Goal: Task Accomplishment & Management: Manage account settings

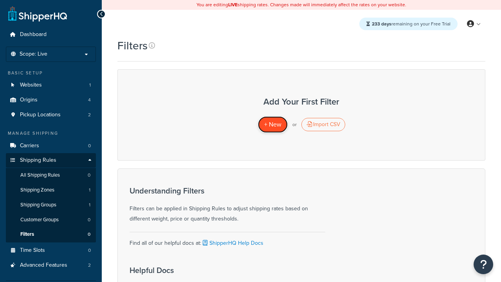
click at [273, 125] on span "+ New" at bounding box center [272, 124] width 17 height 9
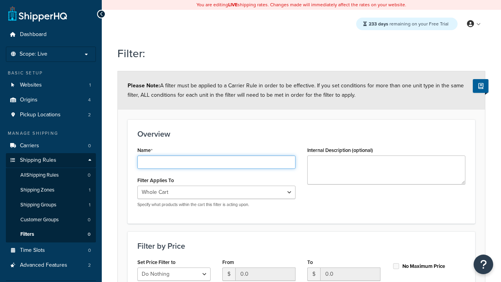
type input "price < 500"
select select "range"
type input "price < 500"
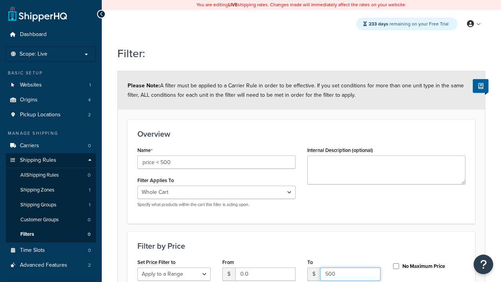
type input "500"
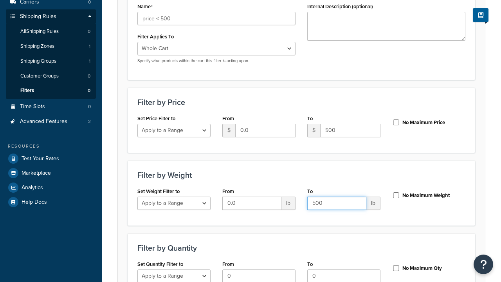
type input "500"
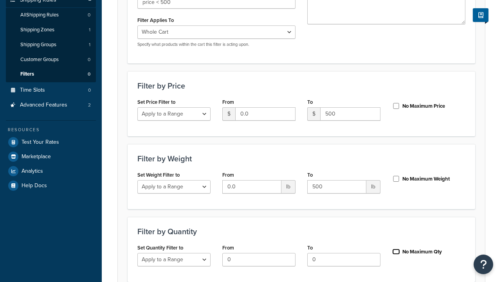
click at [396, 249] on input "No Maximum Qty" at bounding box center [396, 252] width 8 height 6
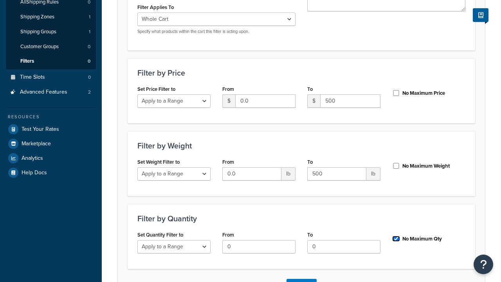
checkbox input "true"
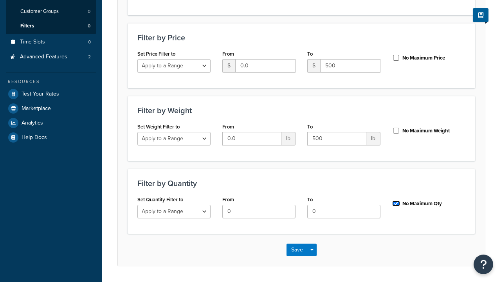
scroll to position [0, 0]
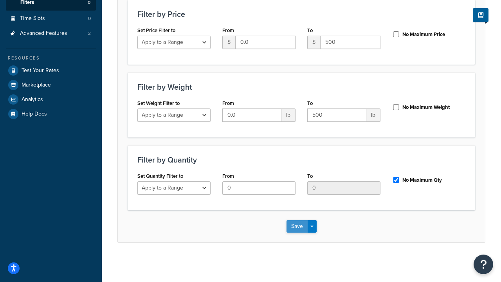
click at [297, 226] on button "Save" at bounding box center [297, 226] width 21 height 13
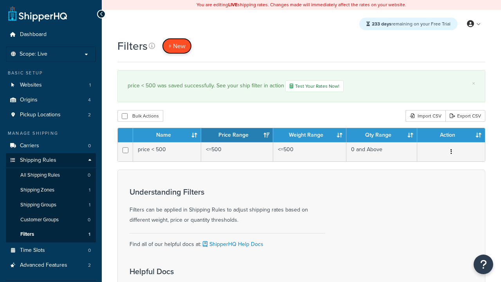
click at [177, 46] on span "+ New" at bounding box center [176, 46] width 17 height 9
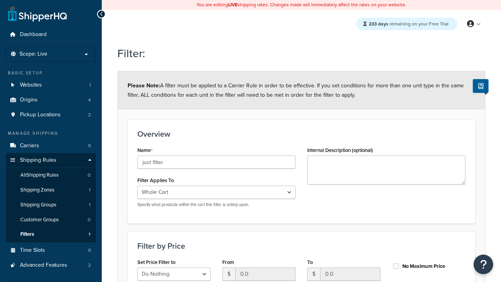
type input "just filter"
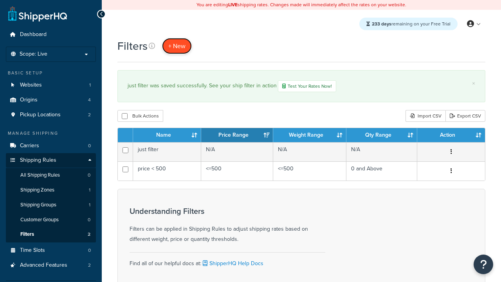
click at [177, 46] on span "+ New" at bounding box center [176, 46] width 17 height 9
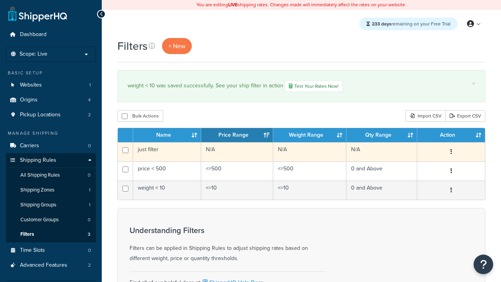
click at [451, 153] on icon "button" at bounding box center [452, 151] width 2 height 5
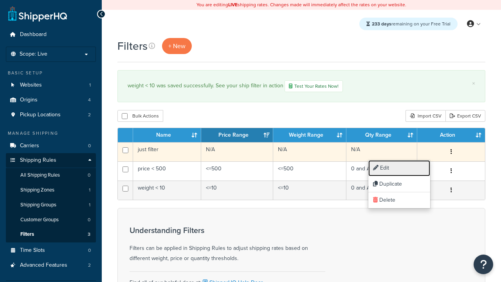
click at [399, 168] on link "Edit" at bounding box center [399, 168] width 62 height 16
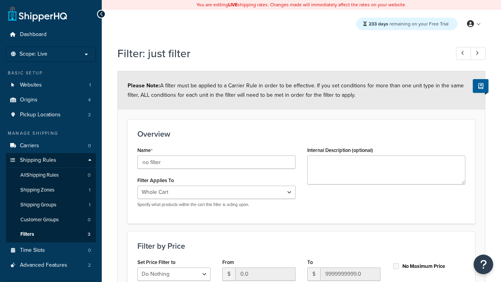
type input "no filter"
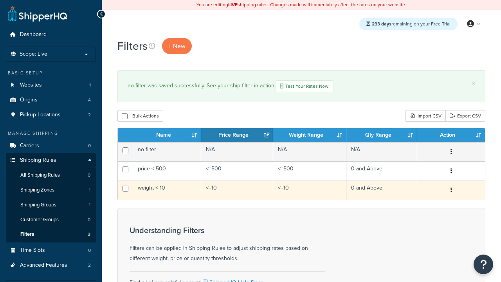
click at [451, 191] on icon "button" at bounding box center [452, 189] width 2 height 5
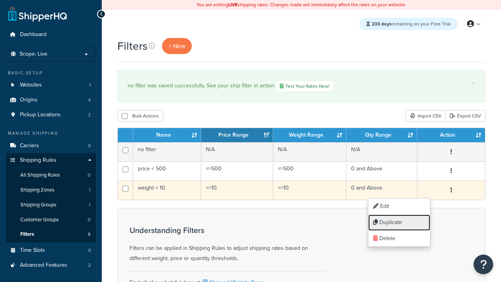
click at [399, 222] on link "Duplicate" at bounding box center [399, 223] width 62 height 16
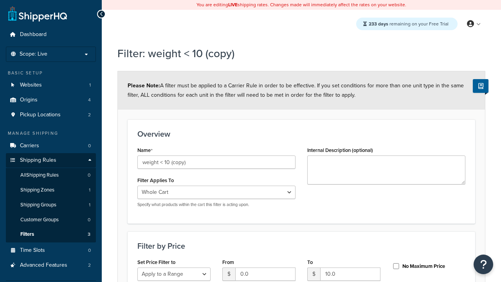
select select "range"
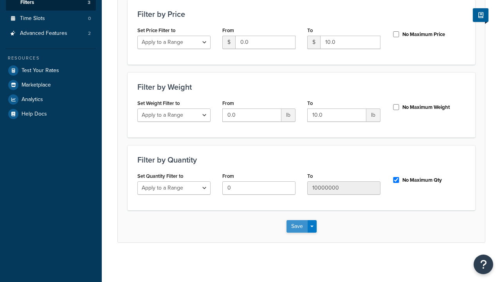
click at [297, 226] on button "Save" at bounding box center [297, 226] width 21 height 13
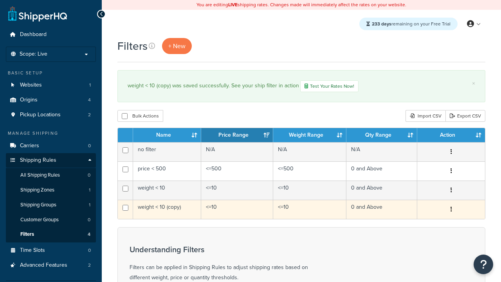
click at [451, 210] on icon "button" at bounding box center [452, 208] width 2 height 5
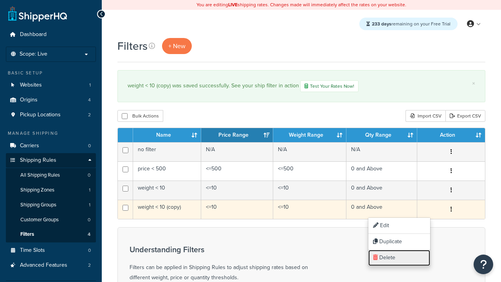
click at [399, 258] on link "Delete" at bounding box center [399, 258] width 62 height 16
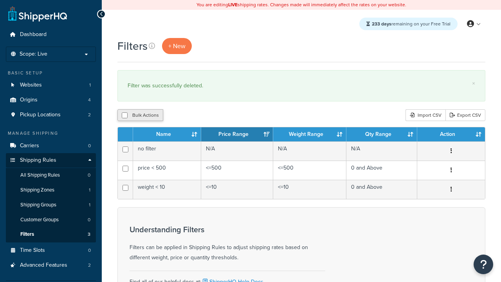
click at [140, 116] on button "Bulk Actions" at bounding box center [140, 115] width 46 height 12
checkbox input "true"
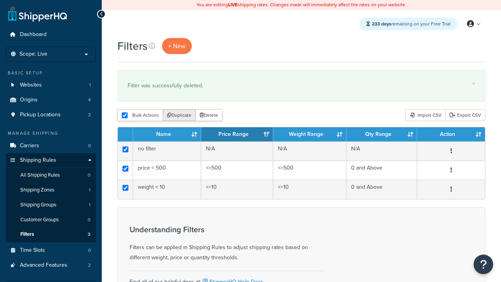
click at [180, 116] on button "Duplicate" at bounding box center [179, 115] width 33 height 12
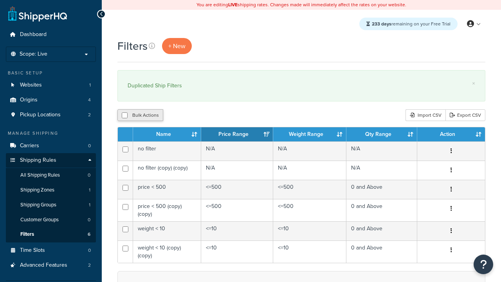
click at [140, 116] on button "Bulk Actions" at bounding box center [140, 115] width 46 height 12
checkbox input "true"
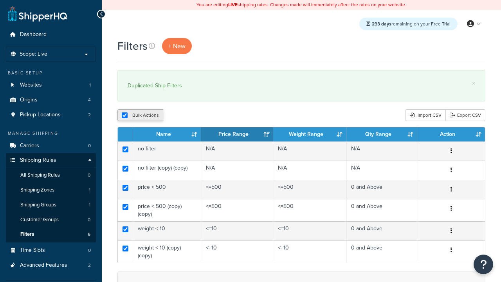
checkbox input "true"
click at [0, 0] on button "Delete" at bounding box center [0, 0] width 0 height 0
